Goal: Information Seeking & Learning: Stay updated

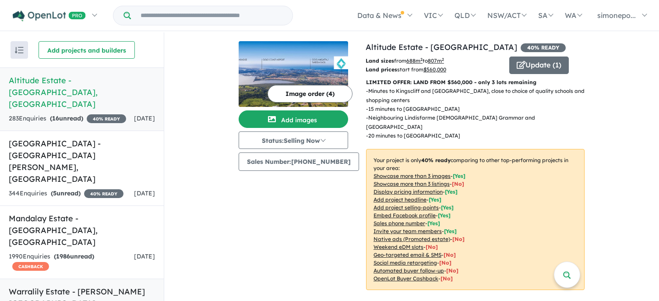
click at [51, 285] on h5 "Warralily Estate - [PERSON_NAME][GEOGRAPHIC_DATA] , [GEOGRAPHIC_DATA]" at bounding box center [82, 302] width 146 height 35
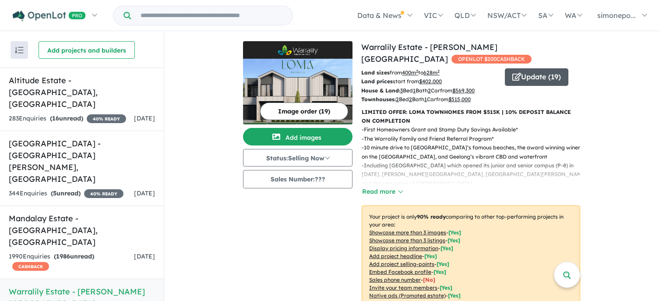
click at [519, 77] on icon "button" at bounding box center [516, 77] width 9 height 8
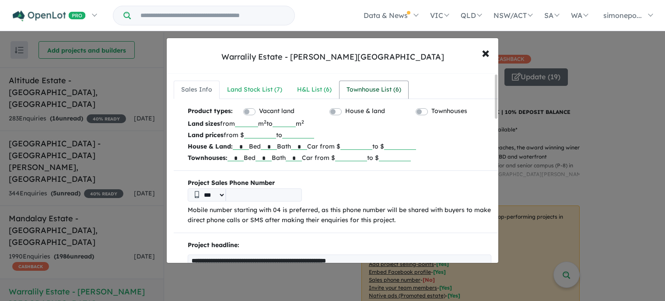
click at [380, 95] on div "Townhouse List ( 6 )" at bounding box center [374, 89] width 55 height 11
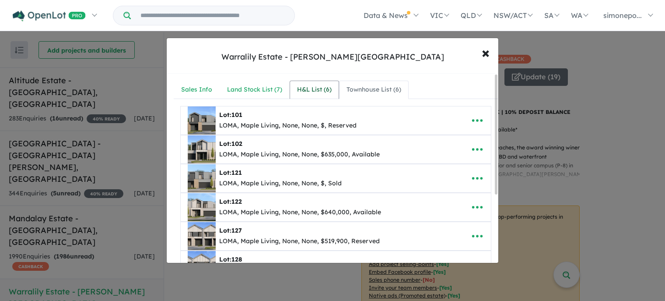
click at [309, 82] on link "H&L List ( 6 )" at bounding box center [314, 90] width 49 height 18
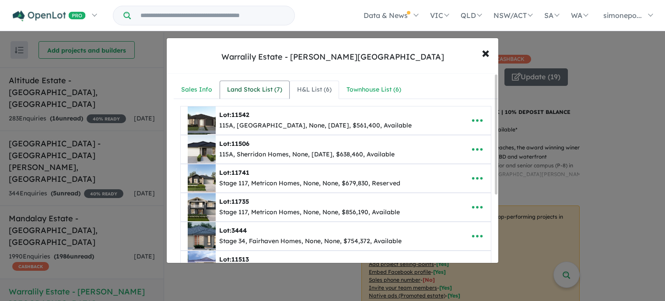
click at [245, 88] on div "Land Stock List ( 7 )" at bounding box center [254, 89] width 55 height 11
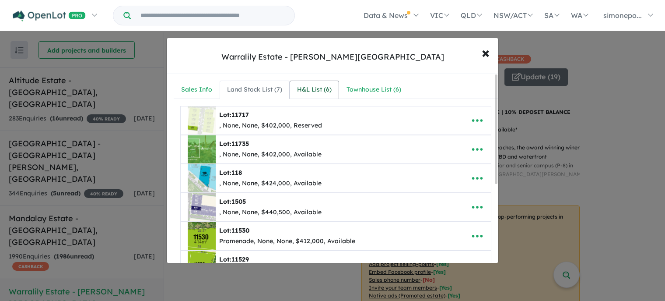
click at [312, 86] on div "H&L List ( 6 )" at bounding box center [314, 89] width 35 height 11
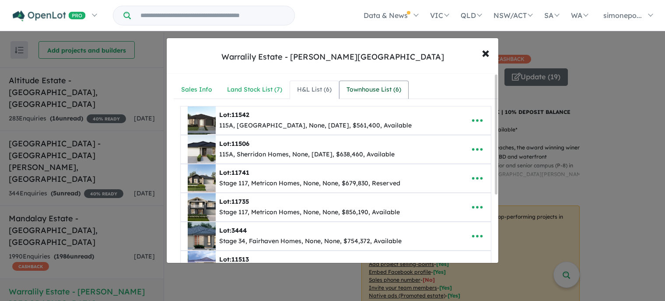
click at [374, 92] on div "Townhouse List ( 6 )" at bounding box center [374, 89] width 55 height 11
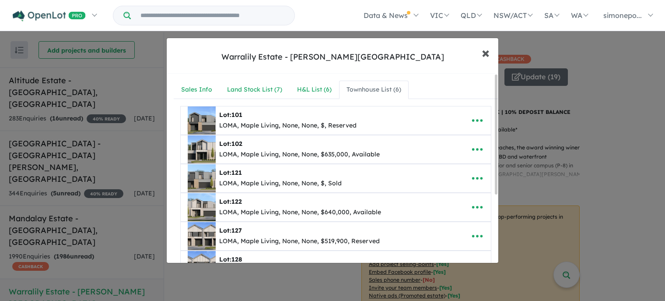
click at [484, 54] on span "×" at bounding box center [486, 52] width 8 height 19
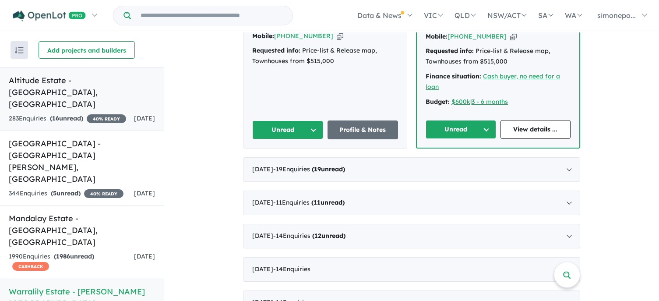
click at [2, 108] on link "Altitude Estate - [GEOGRAPHIC_DATA] , [GEOGRAPHIC_DATA] 283 Enquir ies ( 16 unr…" at bounding box center [82, 98] width 164 height 63
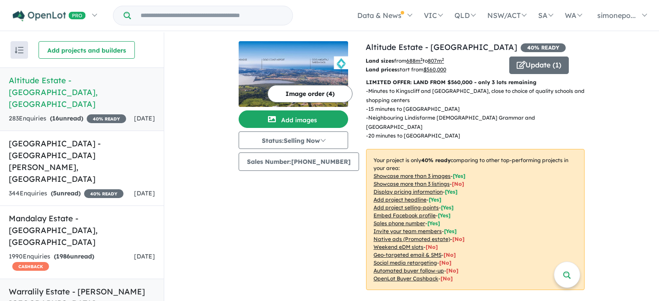
click at [55, 285] on h5 "Warralily Estate - [PERSON_NAME][GEOGRAPHIC_DATA] , [GEOGRAPHIC_DATA]" at bounding box center [82, 302] width 146 height 35
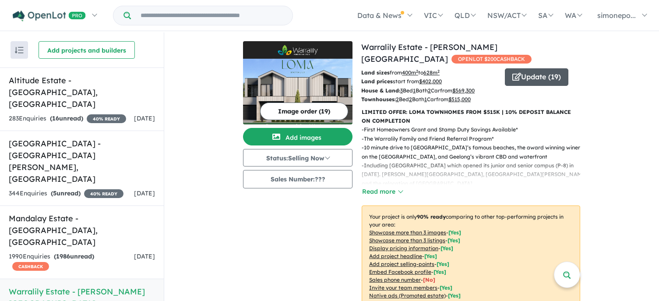
click at [540, 74] on button "Update ( 19 )" at bounding box center [536, 77] width 63 height 18
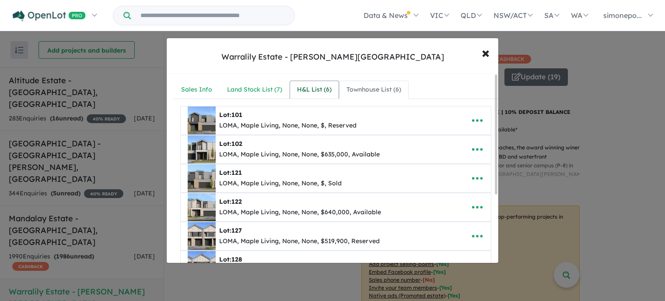
click at [321, 91] on div "H&L List ( 6 )" at bounding box center [314, 89] width 35 height 11
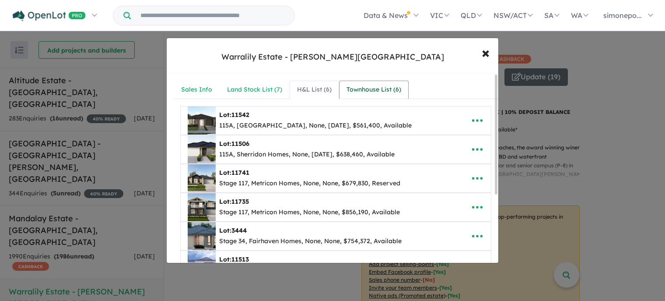
click at [389, 90] on div "Townhouse List ( 6 )" at bounding box center [374, 89] width 55 height 11
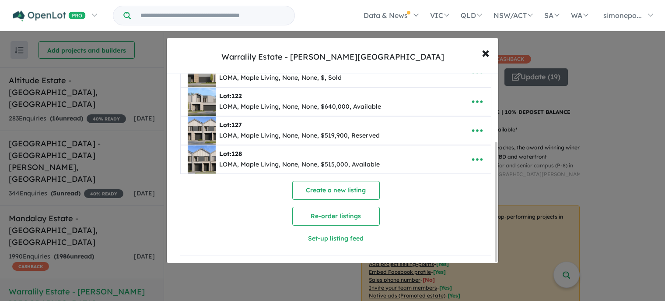
scroll to position [109, 0]
click at [483, 51] on span "×" at bounding box center [486, 52] width 8 height 19
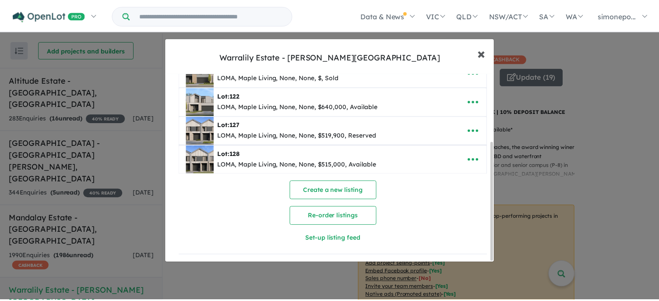
scroll to position [0, 0]
